Goal: Task Accomplishment & Management: Manage account settings

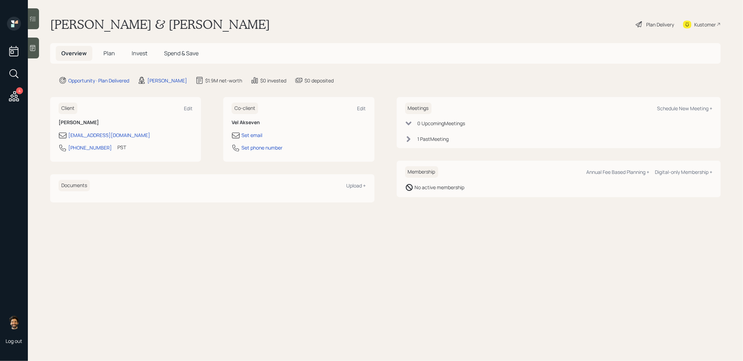
click at [115, 54] on h5 "Plan" at bounding box center [109, 53] width 23 height 15
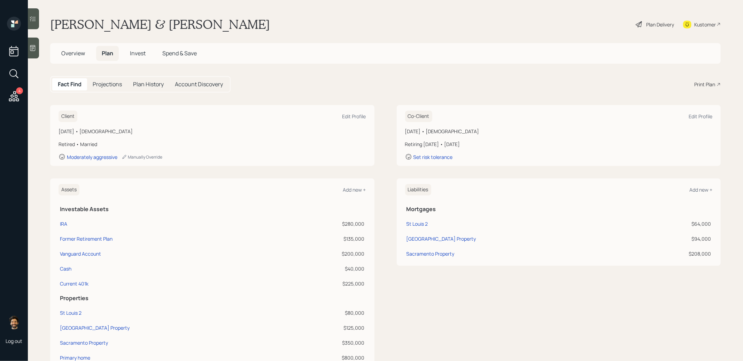
click at [138, 52] on span "Invest" at bounding box center [138, 53] width 16 height 8
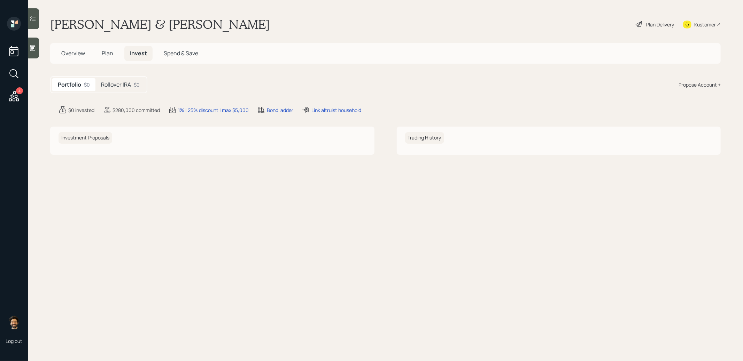
click at [125, 81] on h5 "Rollover IRA" at bounding box center [116, 84] width 30 height 7
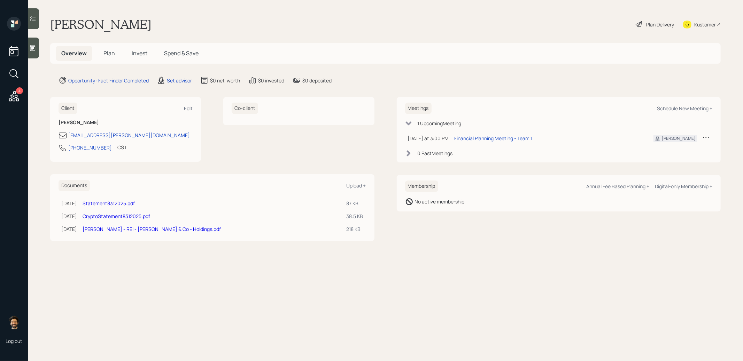
click at [132, 232] on link "Hendricks - REI - Piper Sandler & Co - Holdings.pdf" at bounding box center [152, 229] width 138 height 7
